Goal: Task Accomplishment & Management: Manage account settings

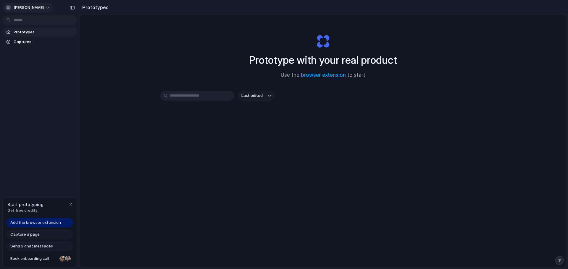
click at [52, 7] on button "[PERSON_NAME]" at bounding box center [28, 7] width 50 height 9
click at [232, 34] on div "Settings Invite members Change theme Sign out" at bounding box center [284, 134] width 568 height 269
click at [188, 96] on input "text" at bounding box center [197, 96] width 74 height 10
click at [263, 98] on button "Last edited" at bounding box center [256, 96] width 37 height 10
click at [208, 61] on div "Last edited Last created Alphabetical" at bounding box center [284, 134] width 568 height 269
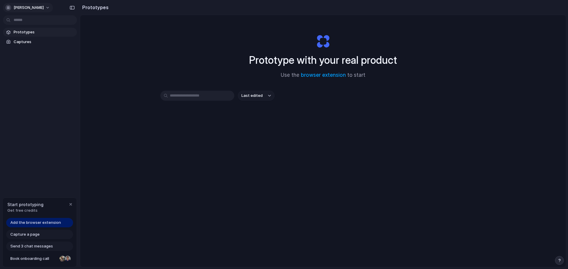
click at [52, 9] on button "[PERSON_NAME]" at bounding box center [28, 7] width 50 height 9
click at [19, 19] on span "Settings" at bounding box center [22, 21] width 16 height 6
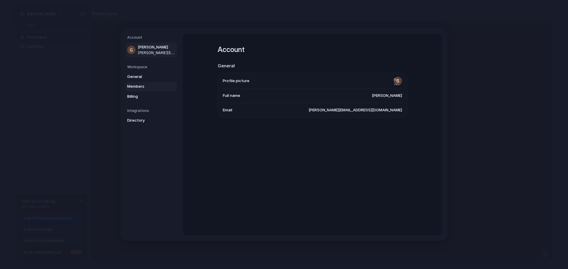
click at [135, 87] on span "Members" at bounding box center [146, 87] width 38 height 6
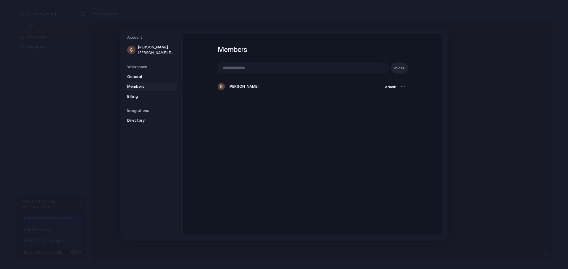
click at [294, 69] on input "email" at bounding box center [303, 68] width 170 height 10
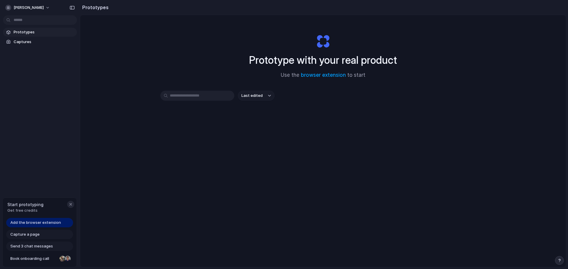
click at [71, 205] on div "button" at bounding box center [70, 204] width 5 height 5
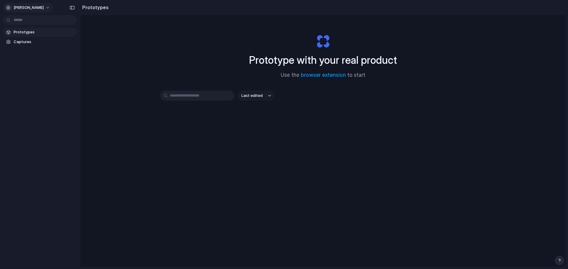
click at [18, 9] on span "[PERSON_NAME]" at bounding box center [29, 8] width 30 height 6
click at [34, 7] on div "Settings Invite members Change theme Sign out" at bounding box center [284, 134] width 568 height 269
click at [26, 32] on span "Prototypes" at bounding box center [44, 32] width 61 height 6
click at [19, 43] on span "Captures" at bounding box center [44, 42] width 61 height 6
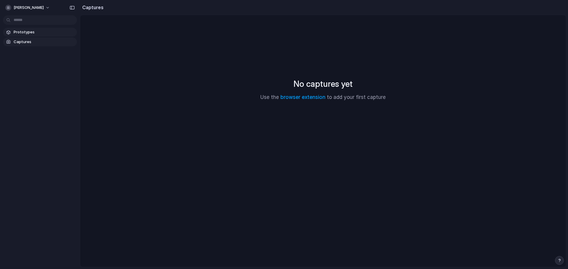
click at [17, 33] on span "Prototypes" at bounding box center [44, 32] width 61 height 6
